Goal: Contribute content: Add original content to the website for others to see

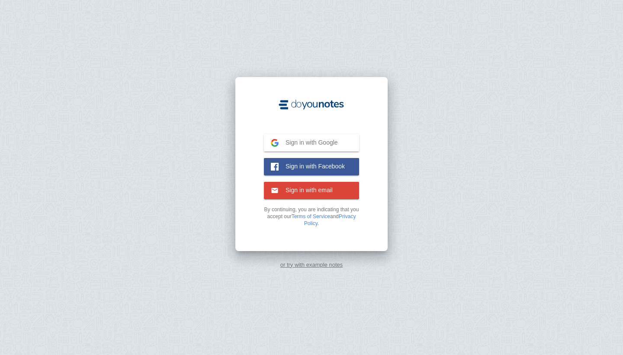
click at [330, 145] on span "Sign in with Google" at bounding box center [308, 142] width 59 height 8
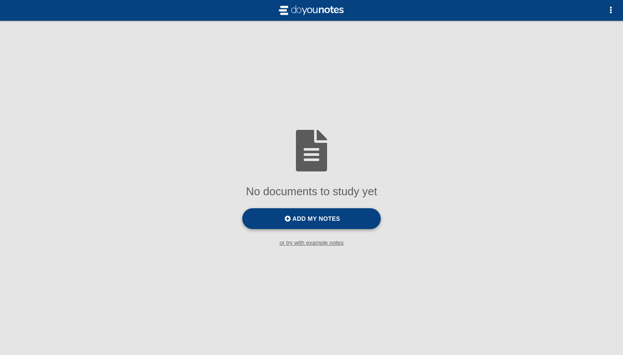
click at [342, 217] on label "Add my notes" at bounding box center [311, 218] width 138 height 21
click at [0, 0] on input "Add my notes" at bounding box center [0, 0] width 0 height 0
click at [315, 218] on span "Add my notes" at bounding box center [317, 218] width 48 height 7
click at [0, 0] on input "Add my notes" at bounding box center [0, 0] width 0 height 0
click at [337, 218] on span "Add my notes" at bounding box center [317, 218] width 48 height 7
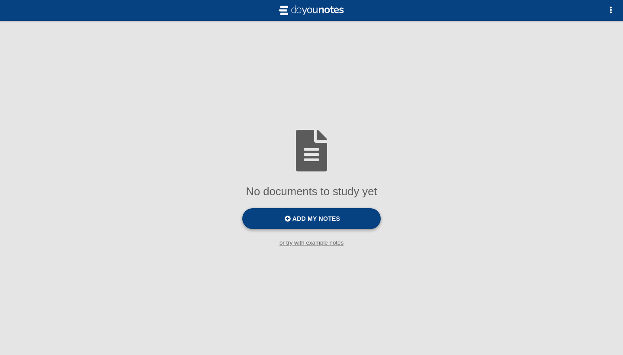
click at [0, 0] on input "Add my notes" at bounding box center [0, 0] width 0 height 0
click at [290, 223] on label "Add my notes" at bounding box center [311, 218] width 138 height 21
click at [0, 0] on input "Add my notes" at bounding box center [0, 0] width 0 height 0
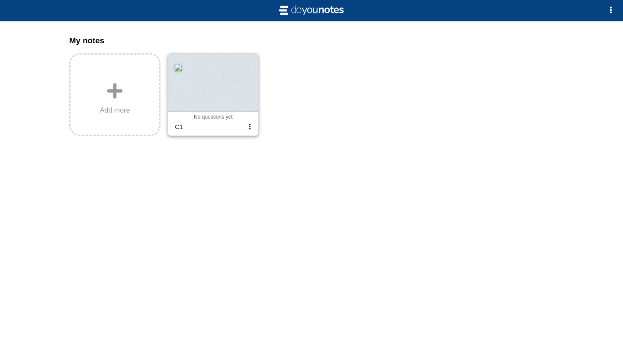
click at [223, 93] on div at bounding box center [213, 83] width 90 height 58
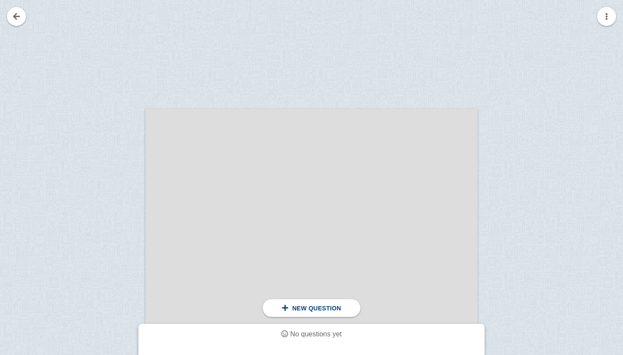
scroll to position [51, 0]
click at [288, 312] on div "New question" at bounding box center [311, 308] width 97 height 18
click at [307, 313] on div "New question" at bounding box center [311, 308] width 97 height 18
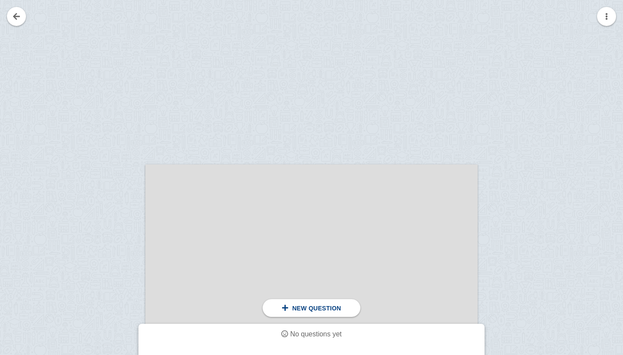
scroll to position [0, 0]
click at [17, 22] on link at bounding box center [16, 16] width 19 height 19
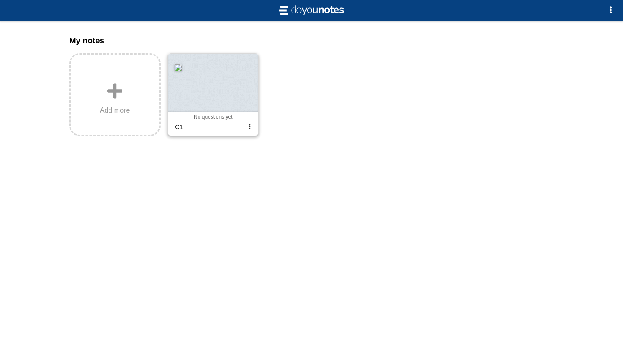
click at [233, 126] on div "C1" at bounding box center [207, 127] width 73 height 14
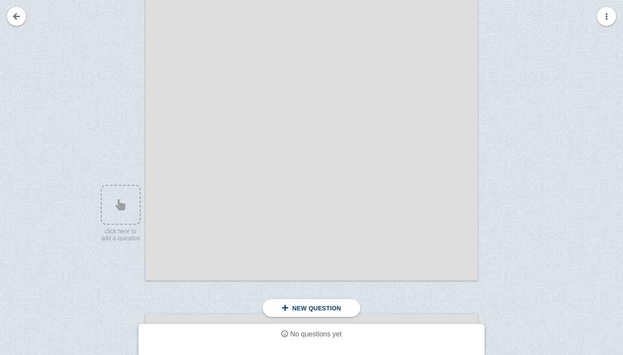
scroll to position [309, 0]
click at [117, 211] on div at bounding box center [116, 78] width 58 height 430
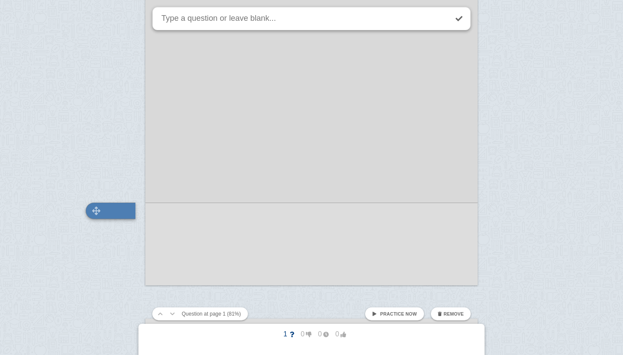
scroll to position [394, 0]
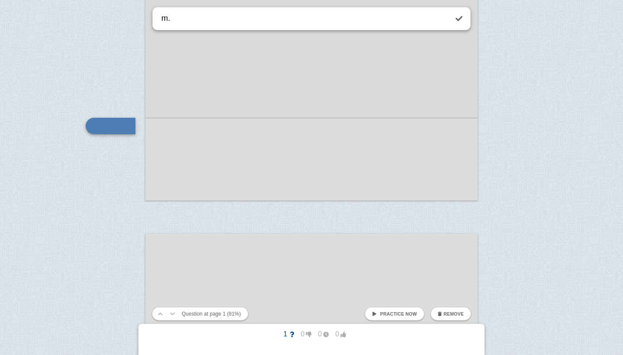
type textarea "m."
click at [407, 315] on span "Practice now" at bounding box center [398, 313] width 37 height 5
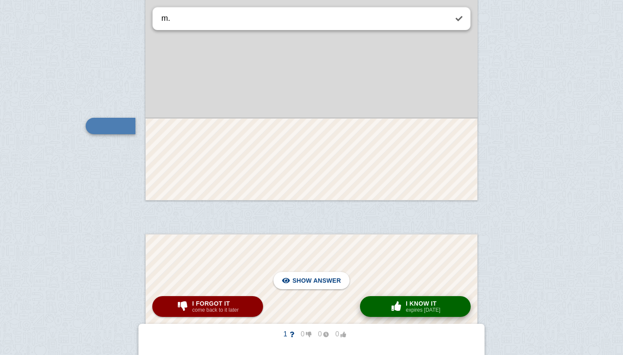
click at [411, 307] on small "expires [DATE]" at bounding box center [423, 310] width 35 height 6
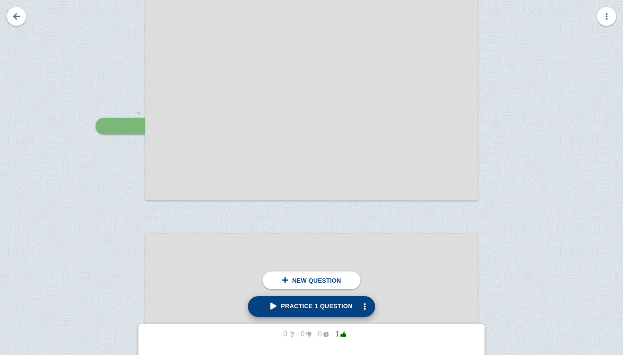
click at [333, 307] on span "Practice 1 question" at bounding box center [311, 305] width 82 height 7
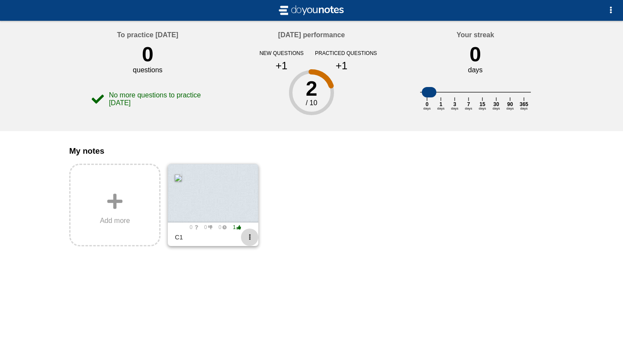
click at [251, 240] on span "button" at bounding box center [250, 237] width 6 height 6
